Goal: Task Accomplishment & Management: Complete application form

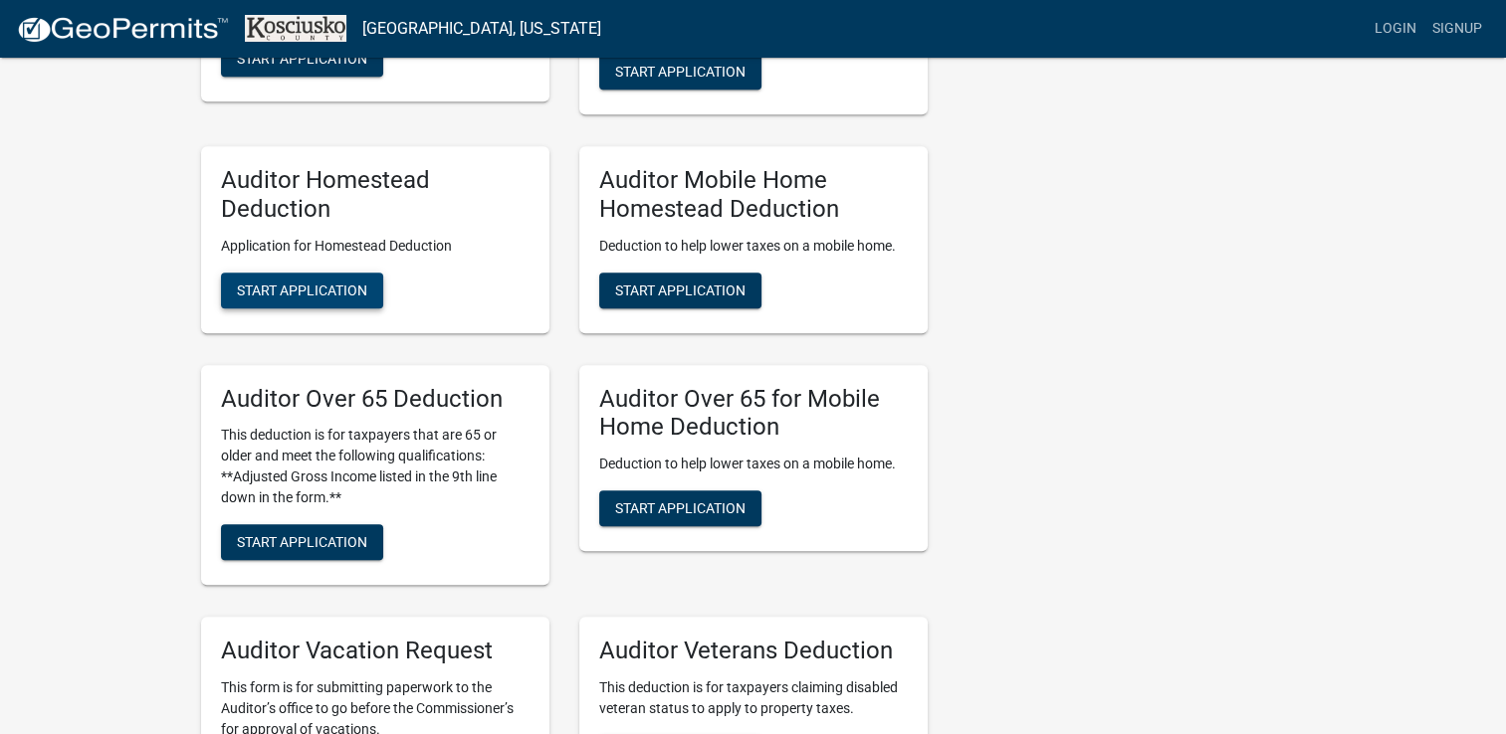
scroll to position [1202, 0]
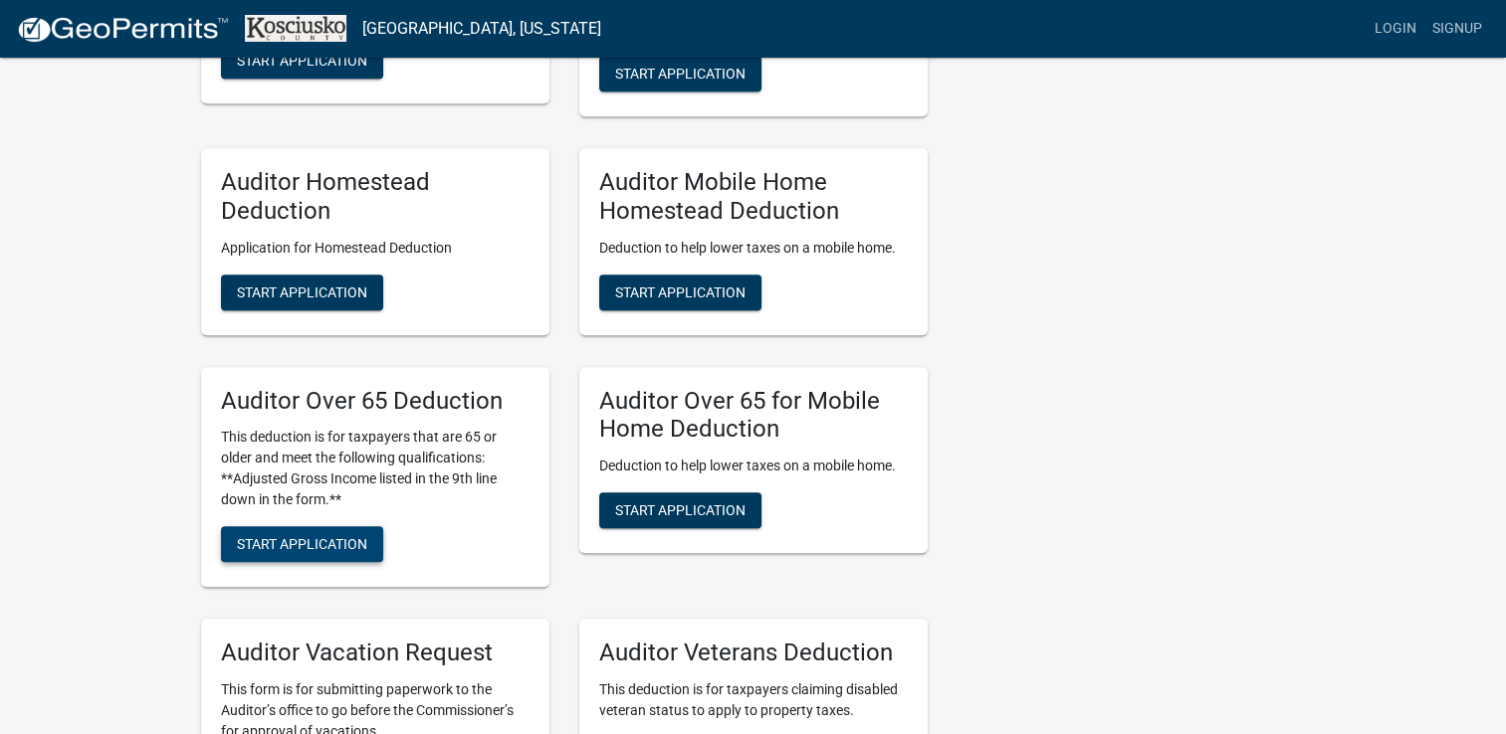
click at [307, 541] on span "Start Application" at bounding box center [302, 544] width 130 height 16
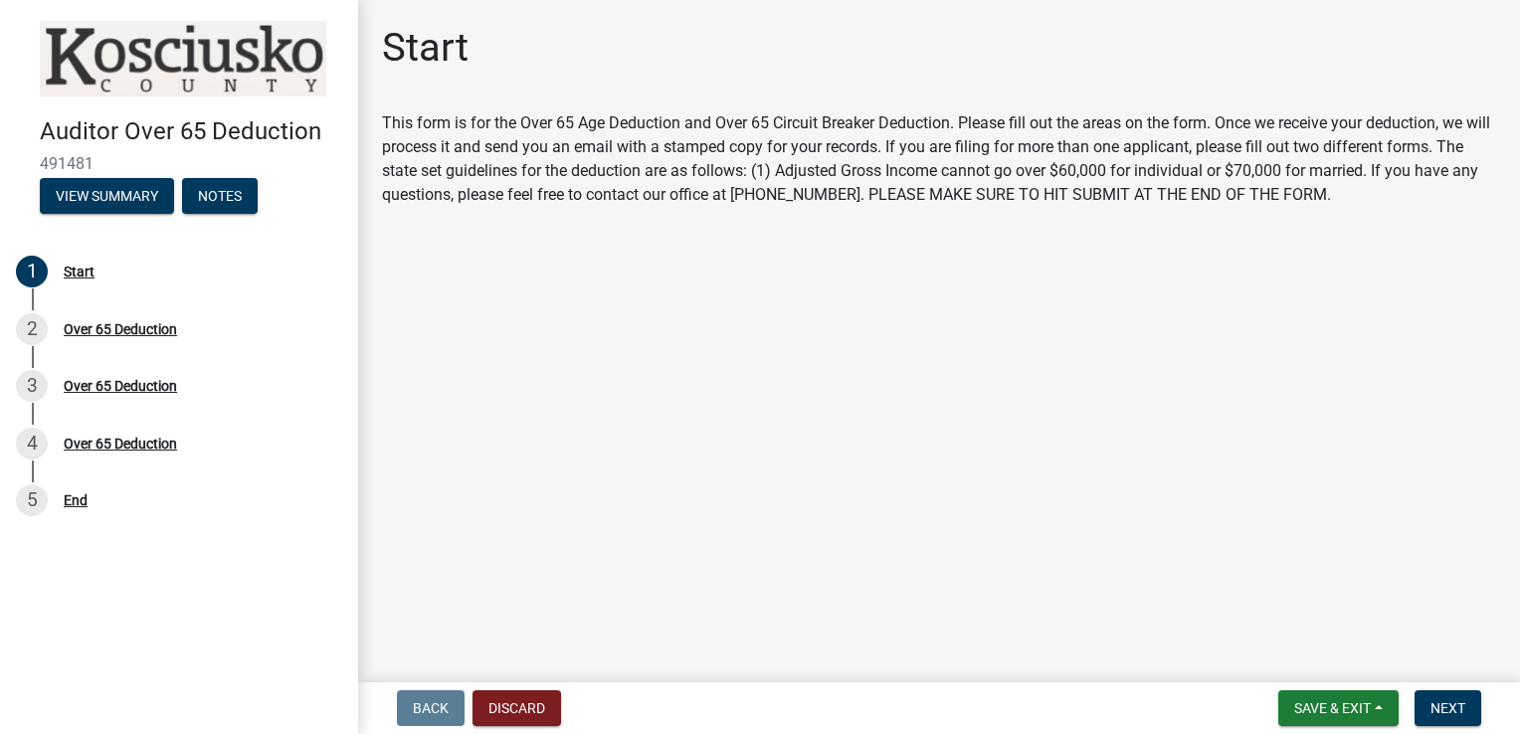
click at [1164, 250] on main "Start This form is for the Over 65 Age Deduction and Over 65 Circuit Breaker De…" at bounding box center [939, 337] width 1162 height 675
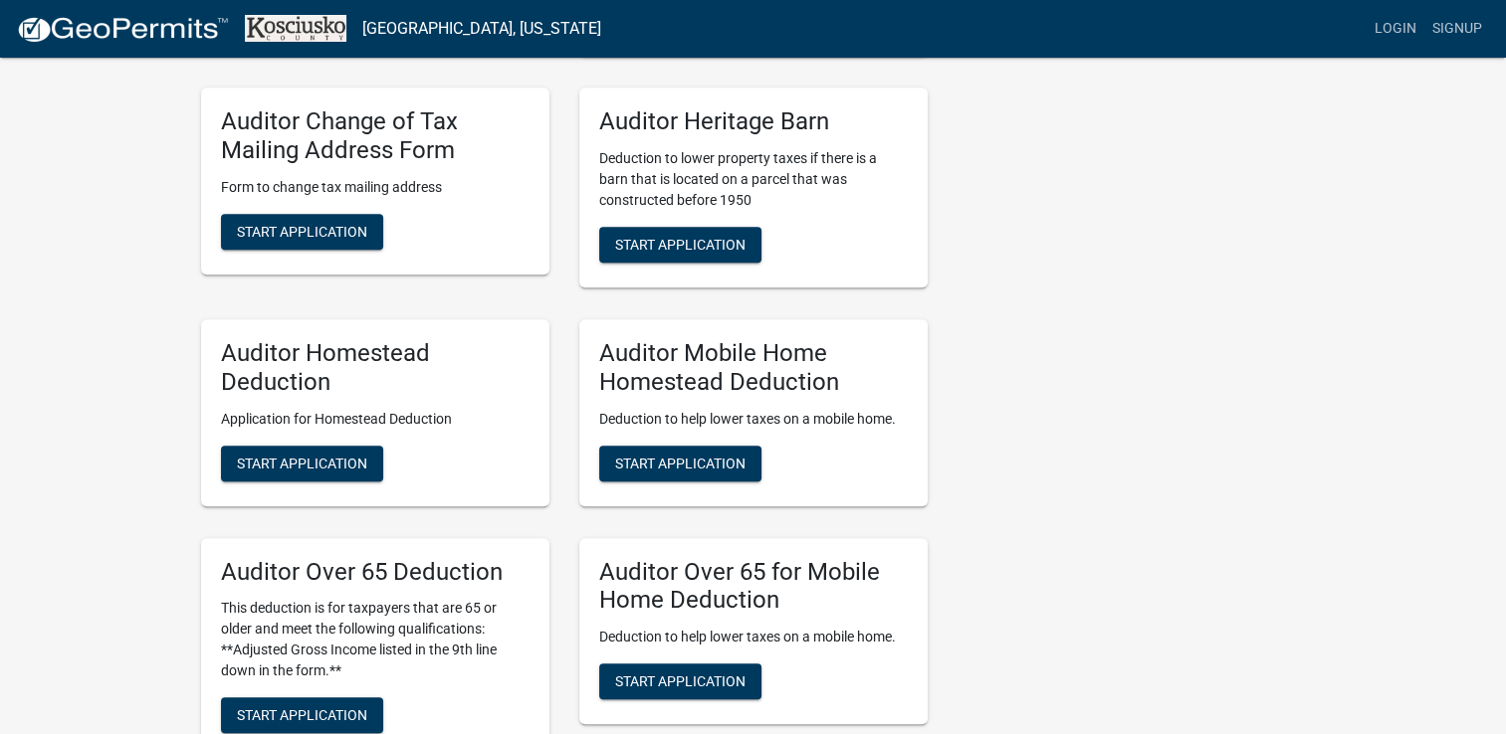
scroll to position [1173, 0]
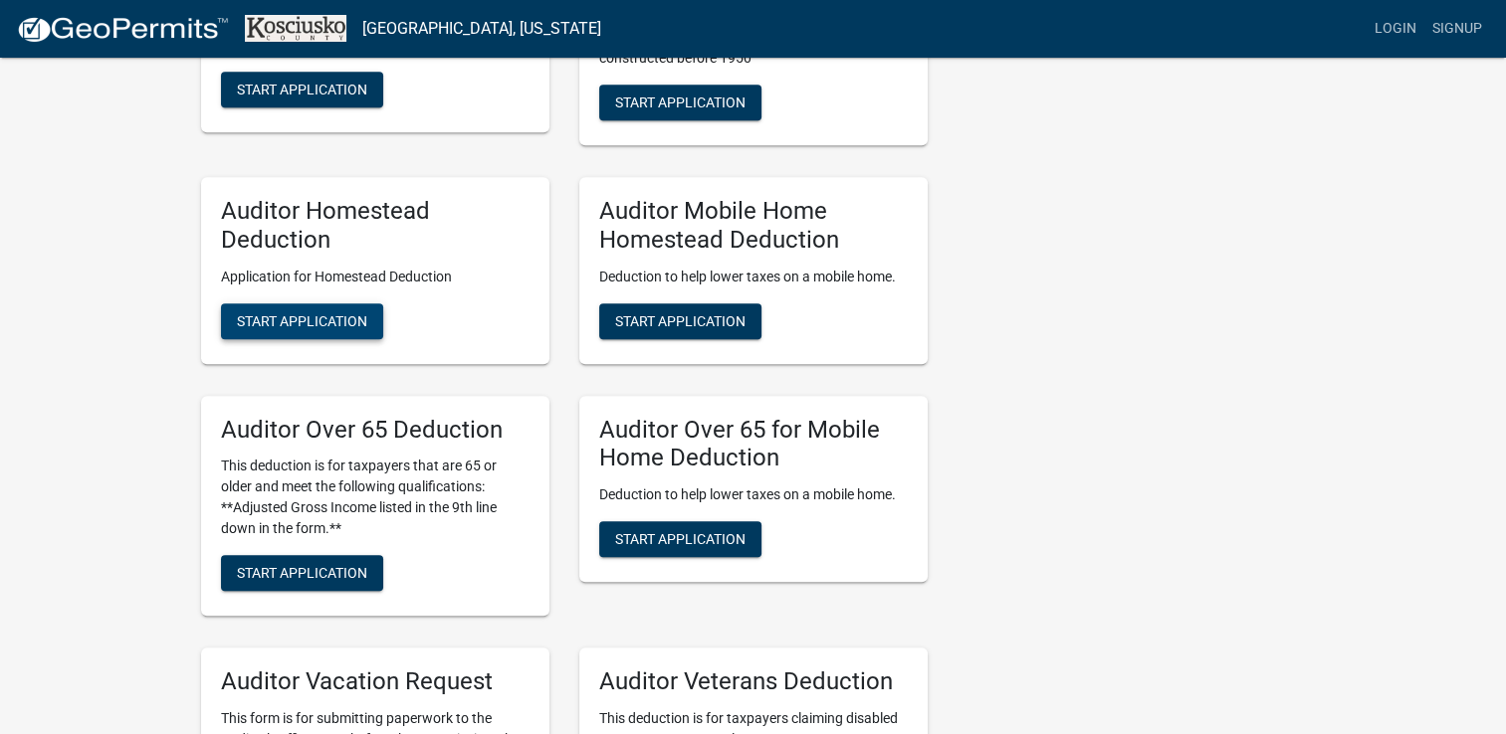
click at [293, 313] on span "Start Application" at bounding box center [302, 320] width 130 height 16
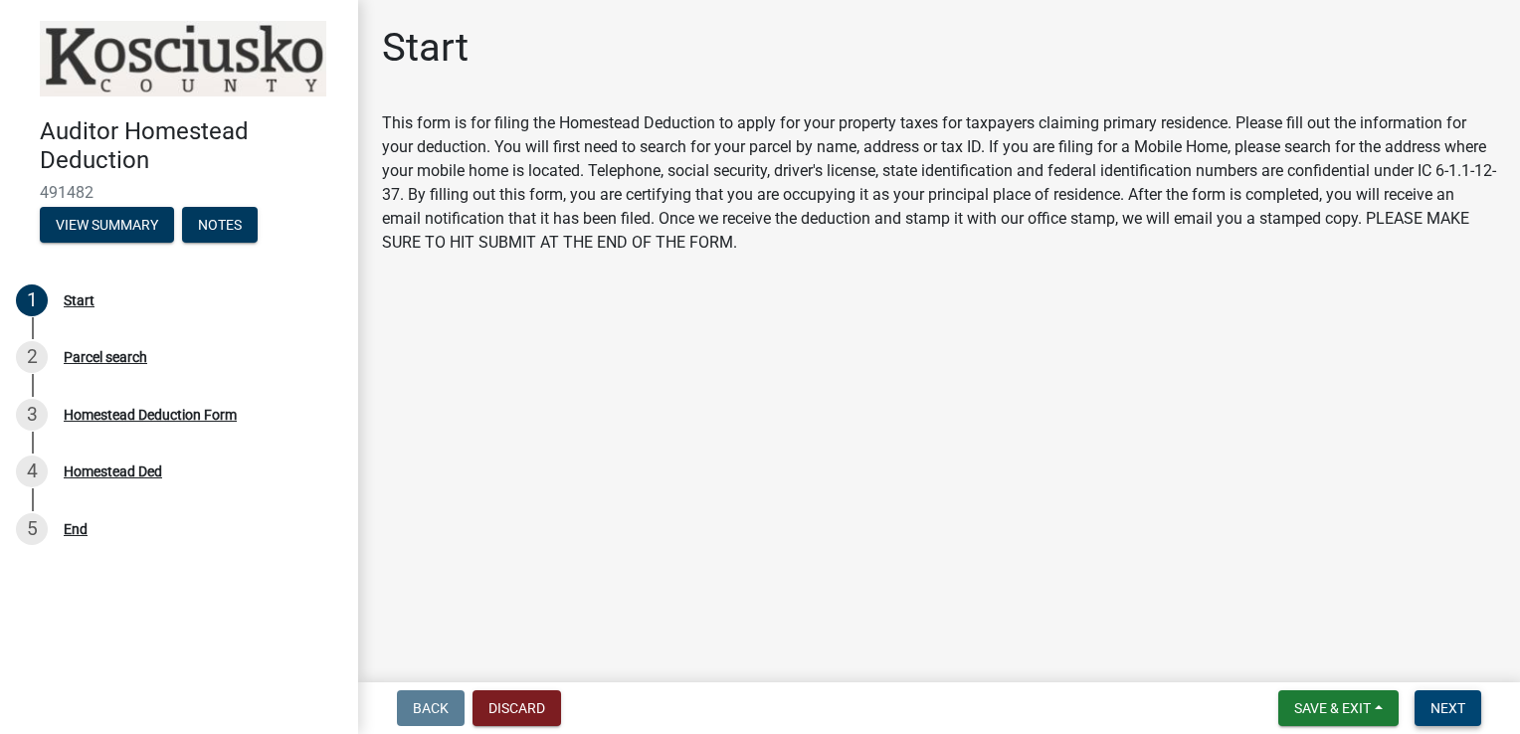
click at [1451, 705] on span "Next" at bounding box center [1448, 709] width 35 height 16
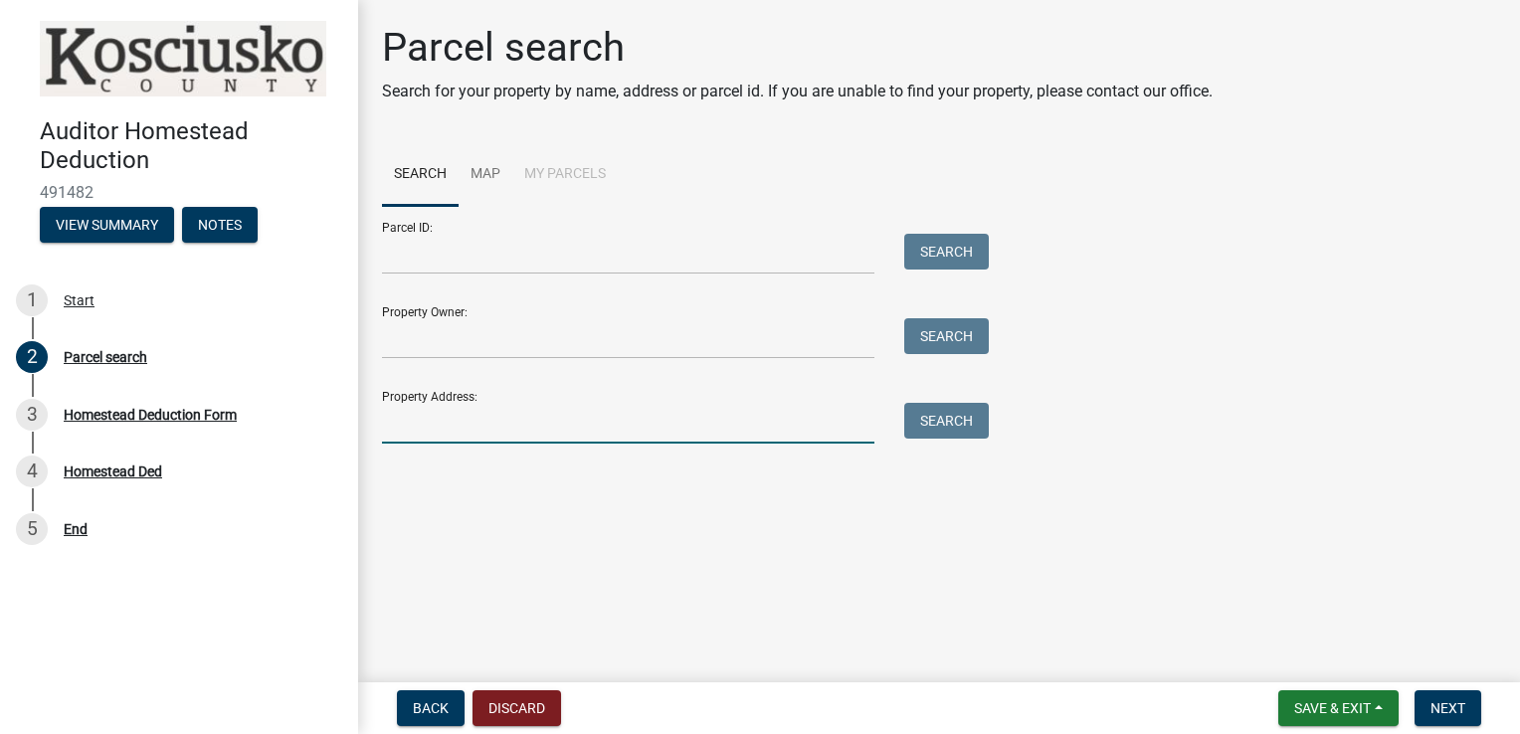
click at [459, 428] on input "Property Address:" at bounding box center [628, 423] width 493 height 41
type input "61 EMS C27c1 LN [GEOGRAPHIC_DATA], IN 46582 We took our trash dumpster with us."
type input "[PERSON_NAME]"
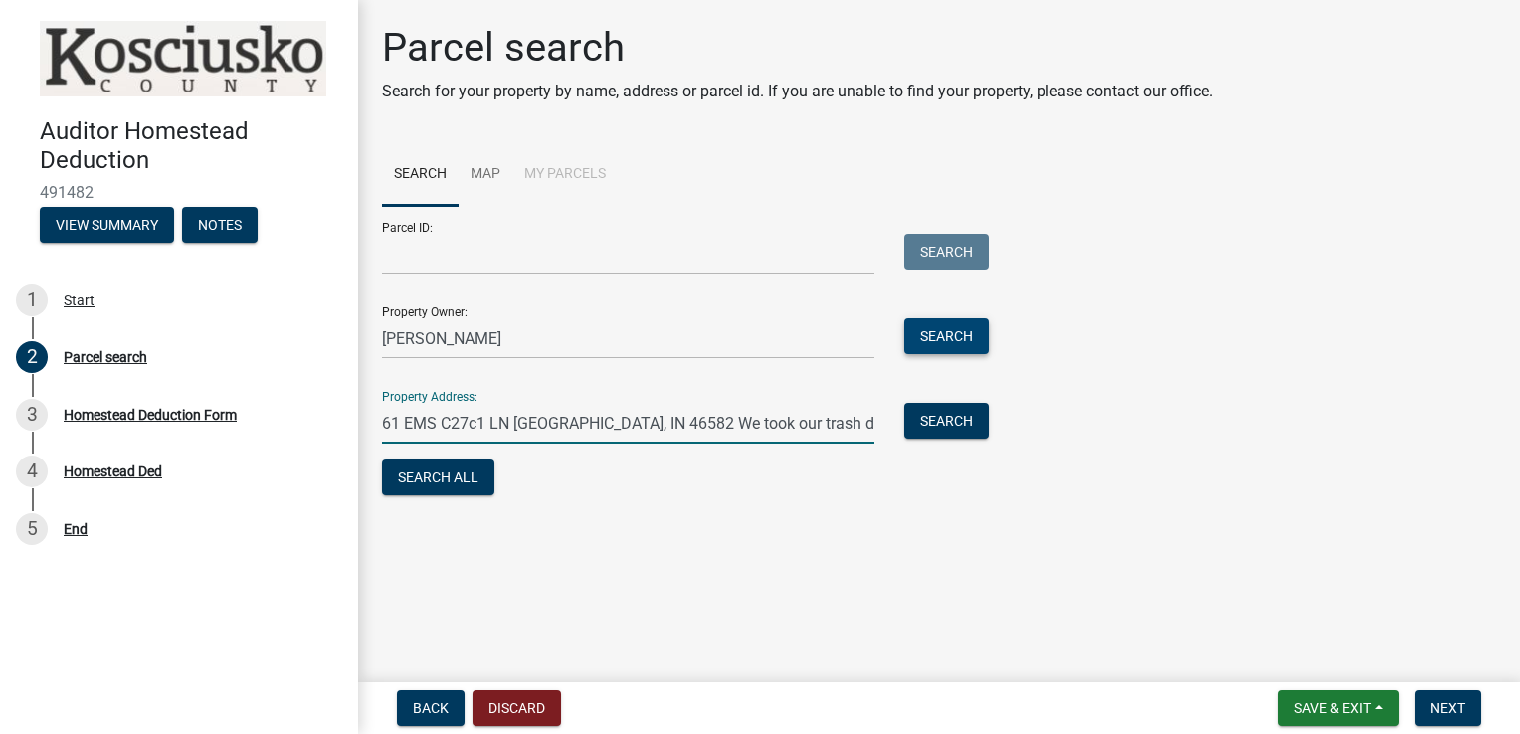
click at [944, 338] on button "Search" at bounding box center [947, 336] width 85 height 36
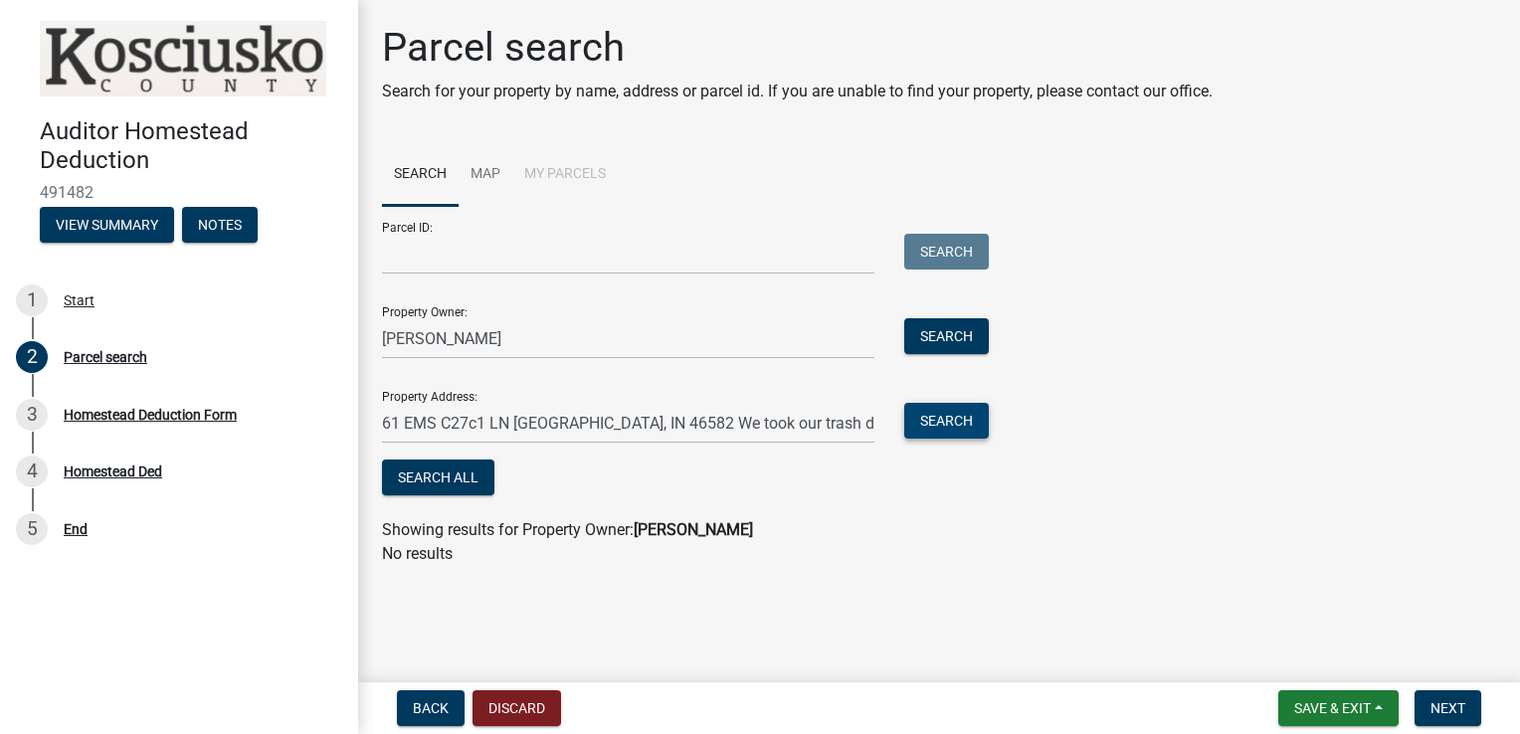
click at [947, 421] on button "Search" at bounding box center [947, 421] width 85 height 36
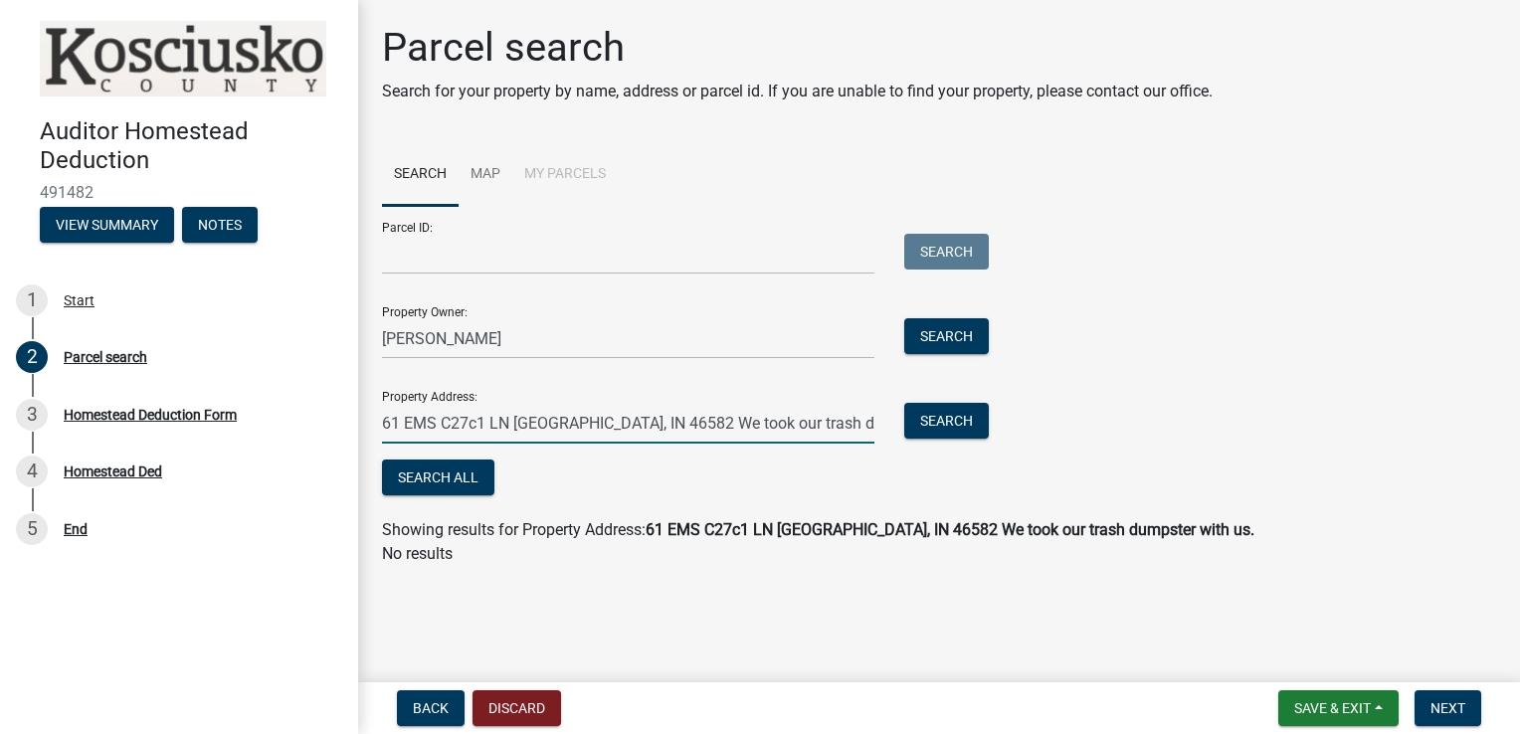
click at [650, 424] on input "61 EMS C27c1 LN [GEOGRAPHIC_DATA], IN 46582 We took our trash dumpster with us." at bounding box center [628, 423] width 493 height 41
click at [934, 432] on button "Search" at bounding box center [947, 421] width 85 height 36
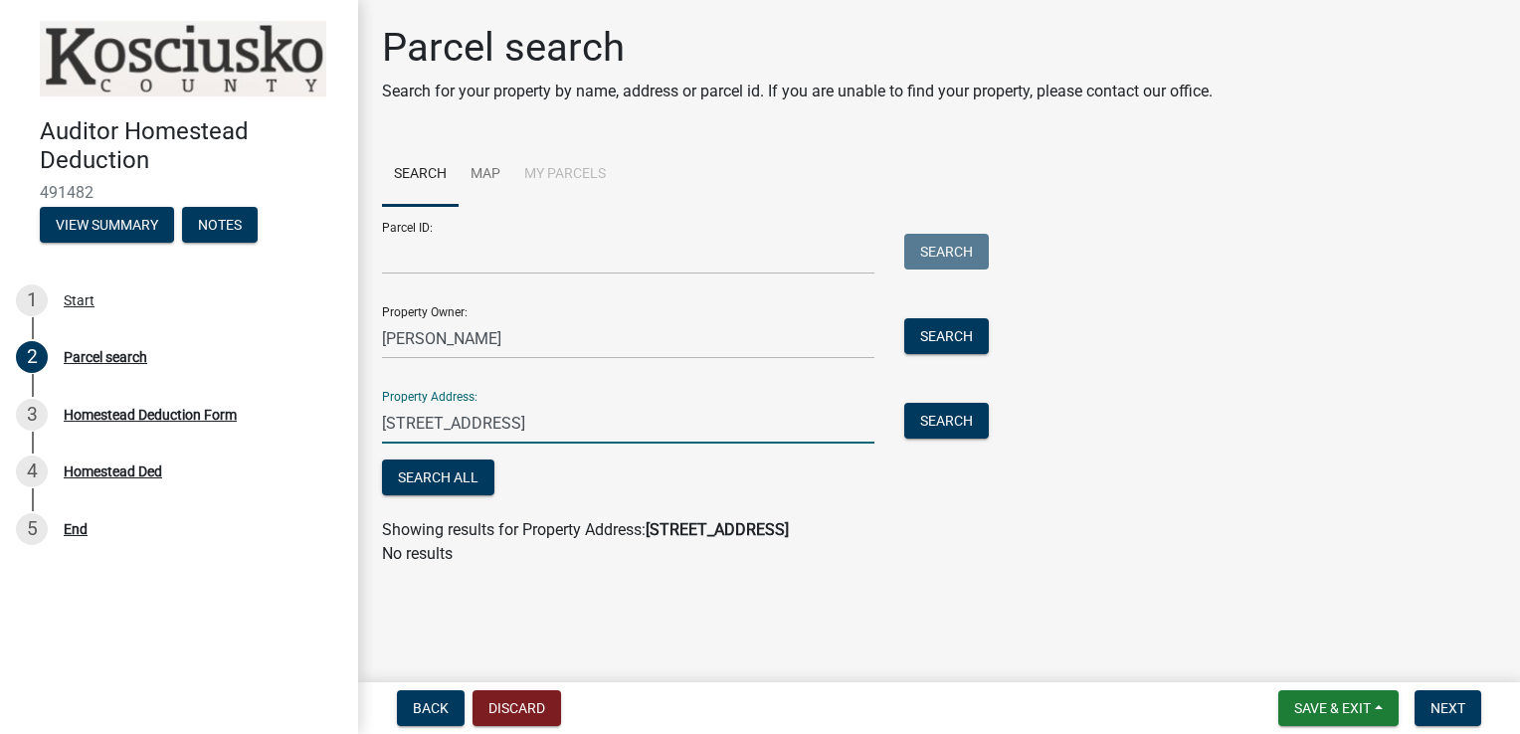
click at [661, 424] on input "[STREET_ADDRESS]" at bounding box center [628, 423] width 493 height 41
type input "[STREET_ADDRESS]"
click at [917, 423] on button "Search" at bounding box center [947, 421] width 85 height 36
click at [620, 341] on input "[PERSON_NAME]" at bounding box center [628, 338] width 493 height 41
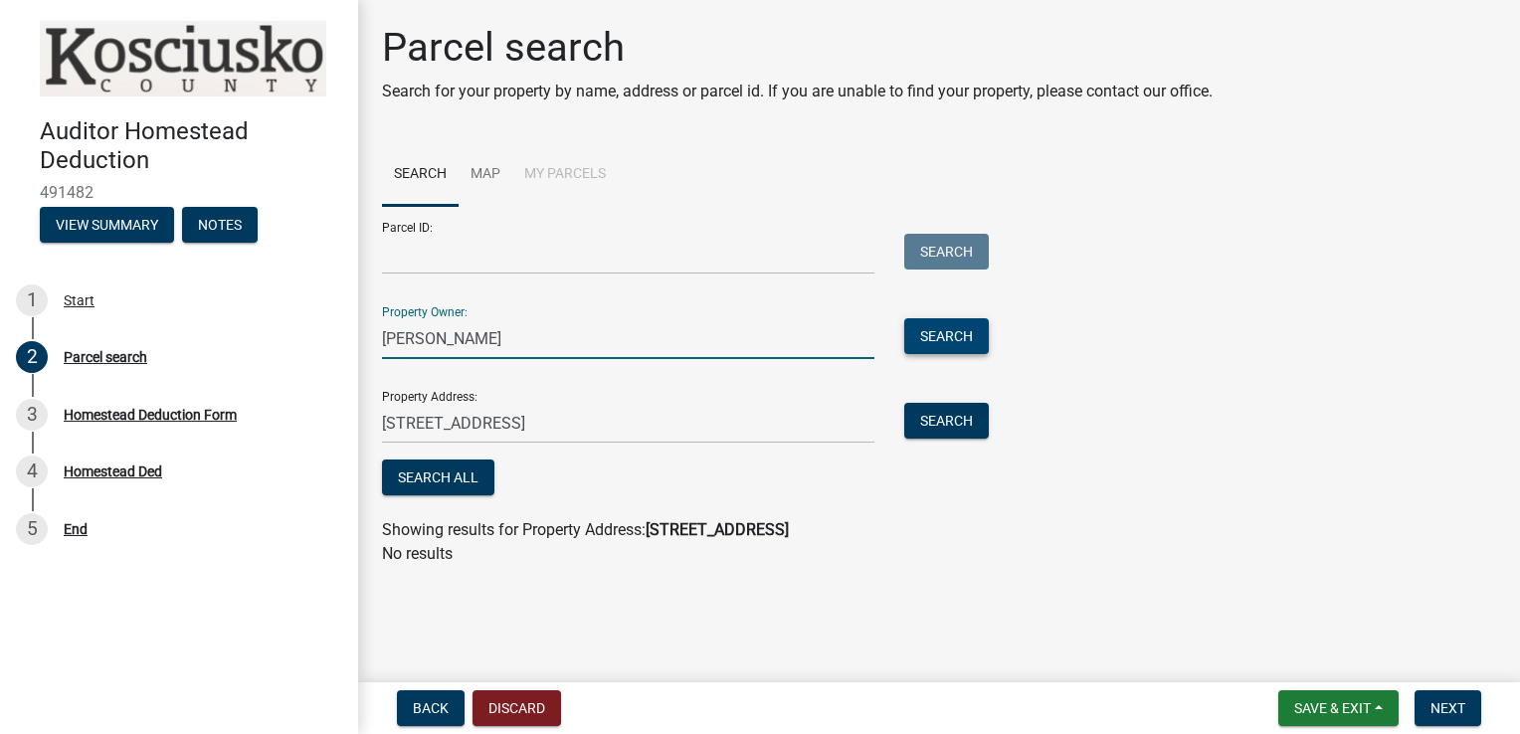
click at [919, 338] on button "Search" at bounding box center [947, 336] width 85 height 36
click at [386, 339] on input "[PERSON_NAME]" at bounding box center [628, 338] width 493 height 41
click at [604, 339] on input "[PERSON_NAME]" at bounding box center [628, 338] width 493 height 41
type input "J"
click at [506, 337] on input "Trust of [PERSON_NAME] and [PERSON_NAME]" at bounding box center [628, 338] width 493 height 41
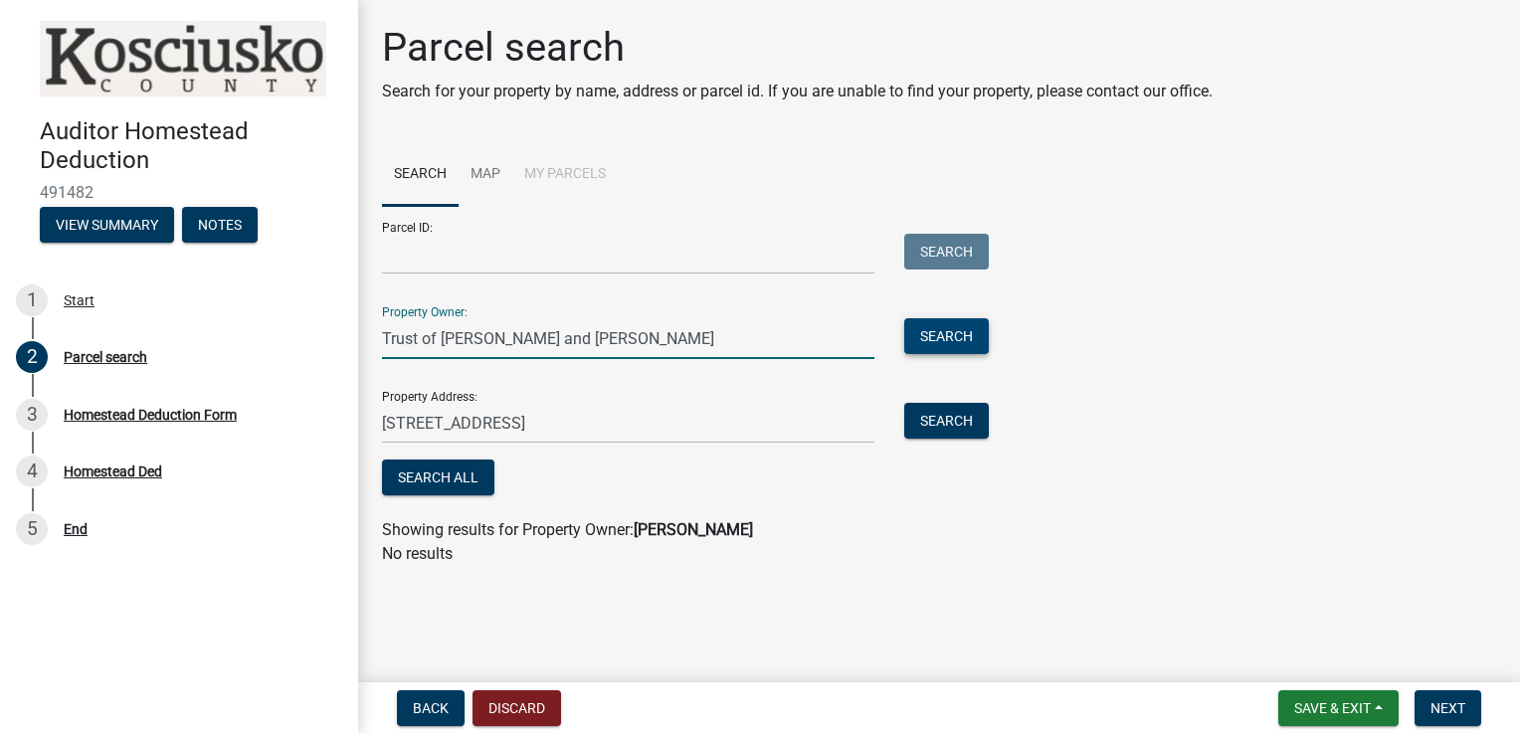
type input "Trust of [PERSON_NAME] and [PERSON_NAME]"
click at [943, 325] on button "Search" at bounding box center [947, 336] width 85 height 36
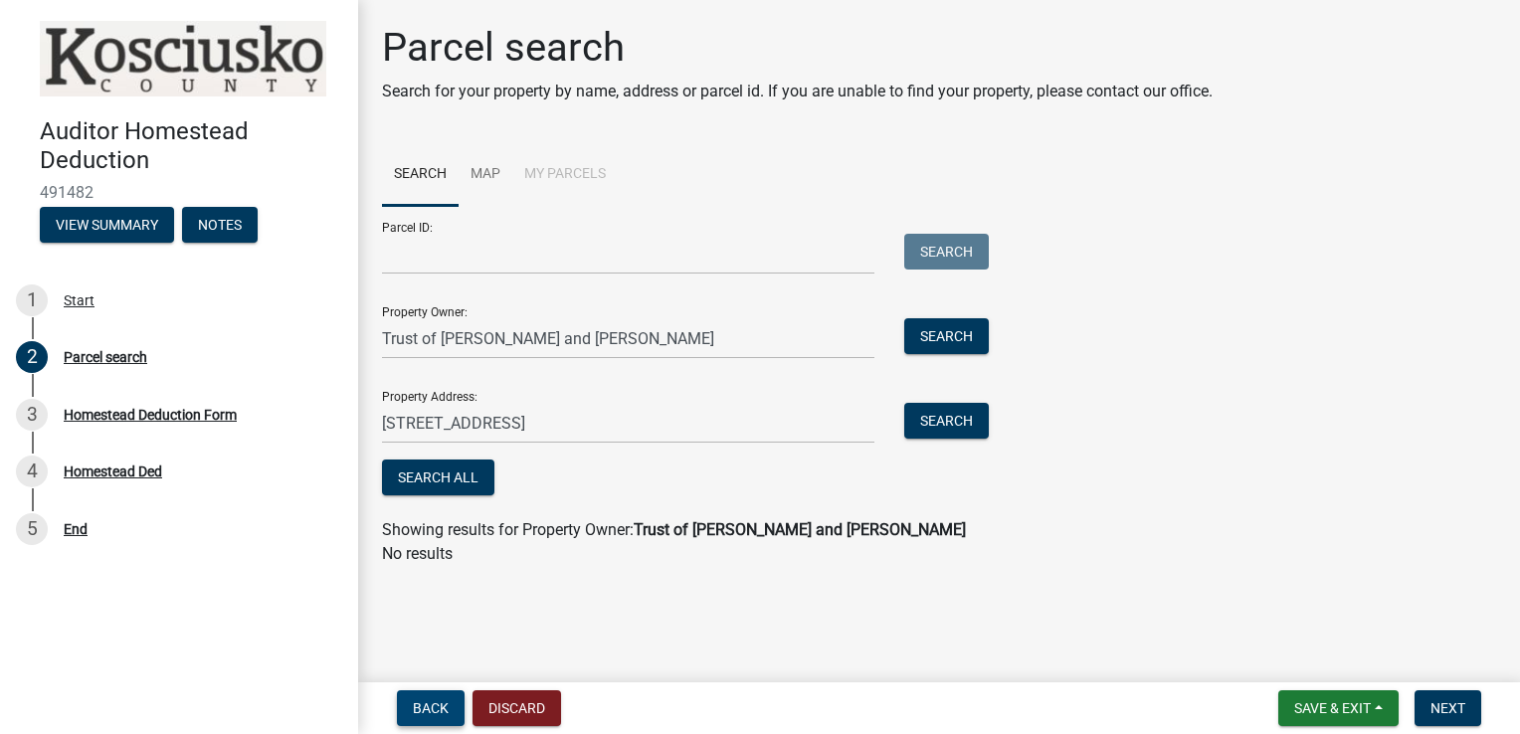
click at [419, 706] on span "Back" at bounding box center [431, 709] width 36 height 16
